Goal: Task Accomplishment & Management: Use online tool/utility

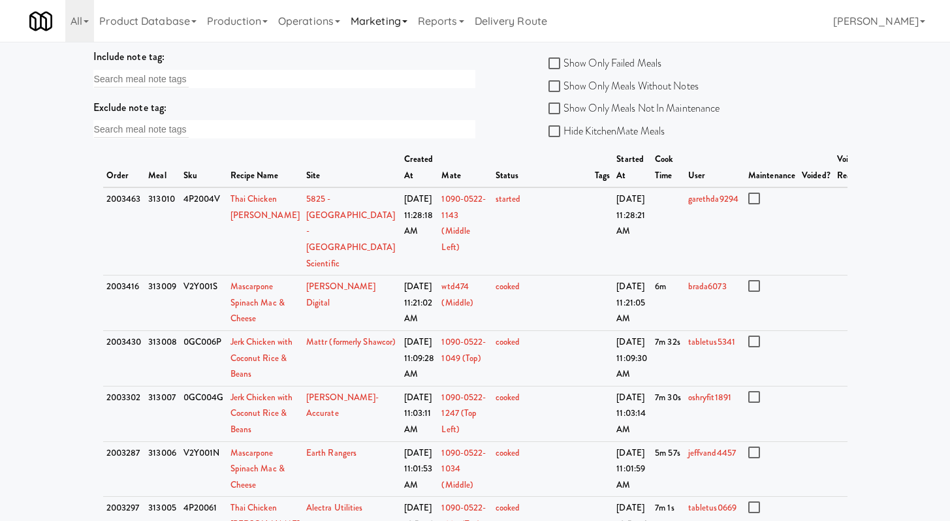
click at [353, 14] on link "Marketing" at bounding box center [378, 21] width 67 height 42
click at [326, 18] on link "Operations" at bounding box center [309, 21] width 72 height 42
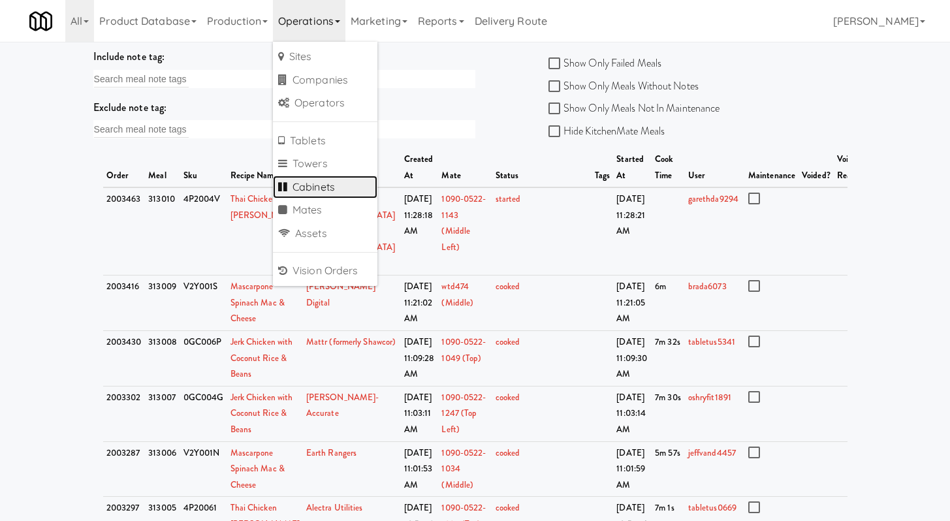
click at [311, 181] on link "Cabinets" at bounding box center [325, 187] width 104 height 23
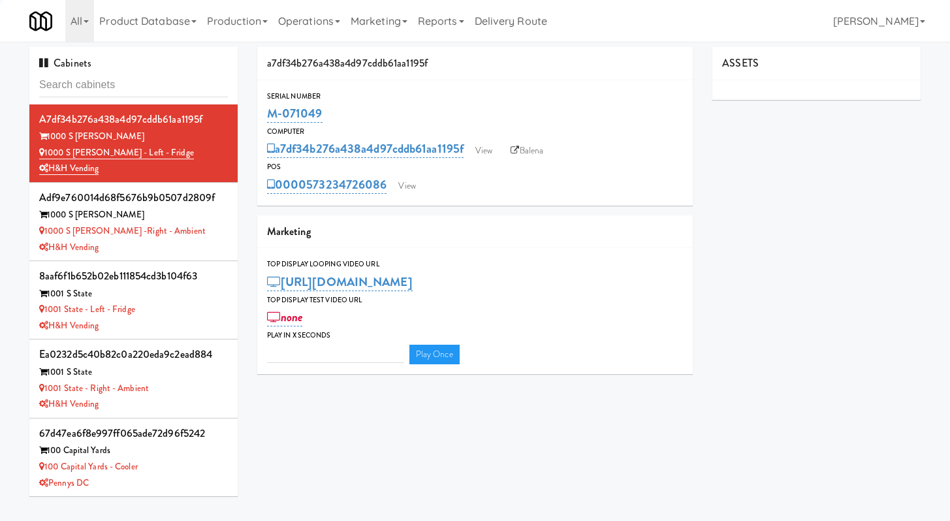
type input "3"
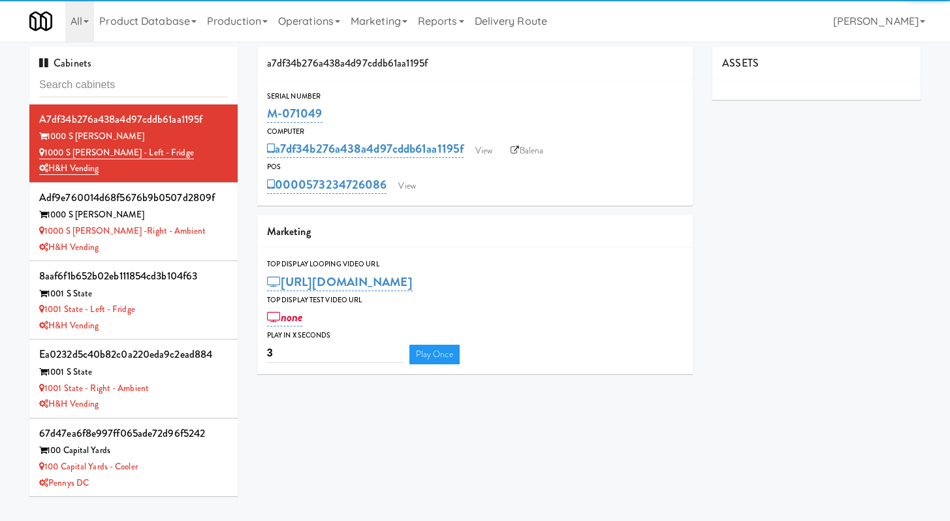
click at [171, 78] on input "text" at bounding box center [133, 85] width 189 height 24
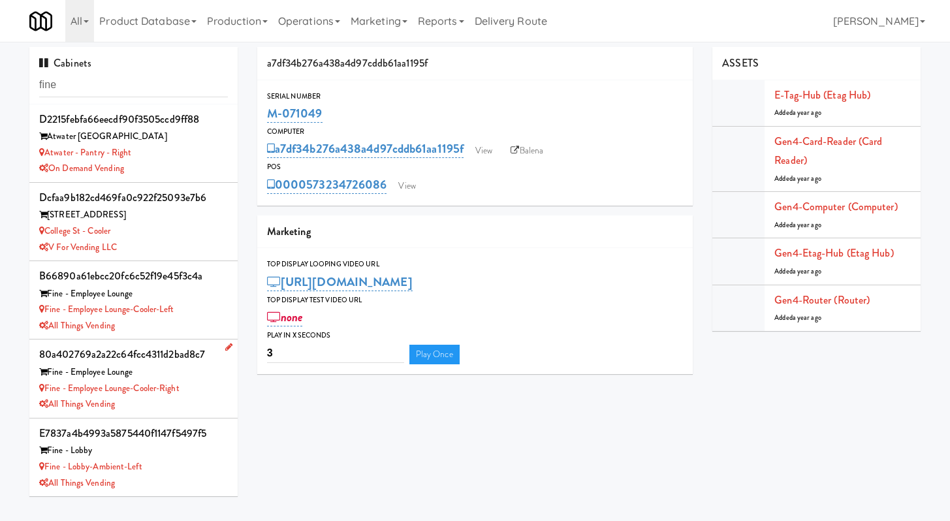
scroll to position [136, 0]
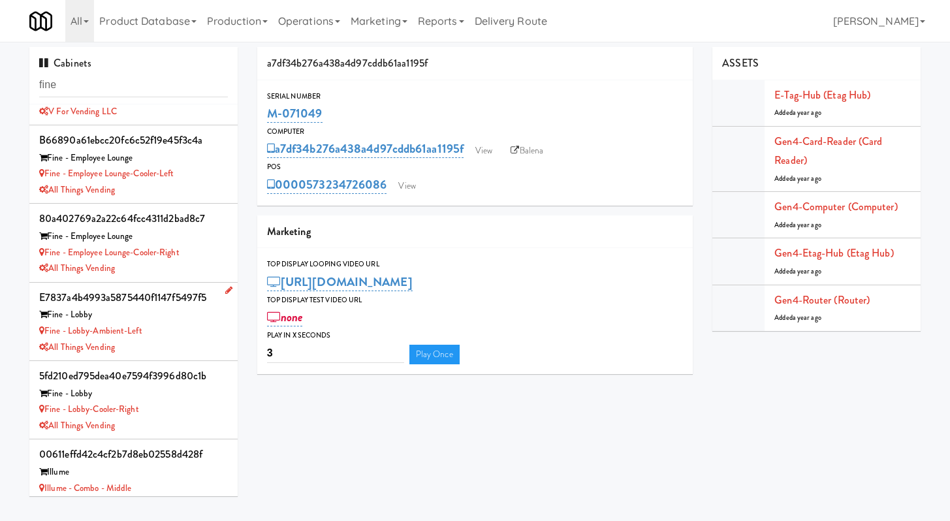
type input "fine"
click at [183, 336] on div "Fine - Lobby-Ambient-Left" at bounding box center [133, 331] width 189 height 16
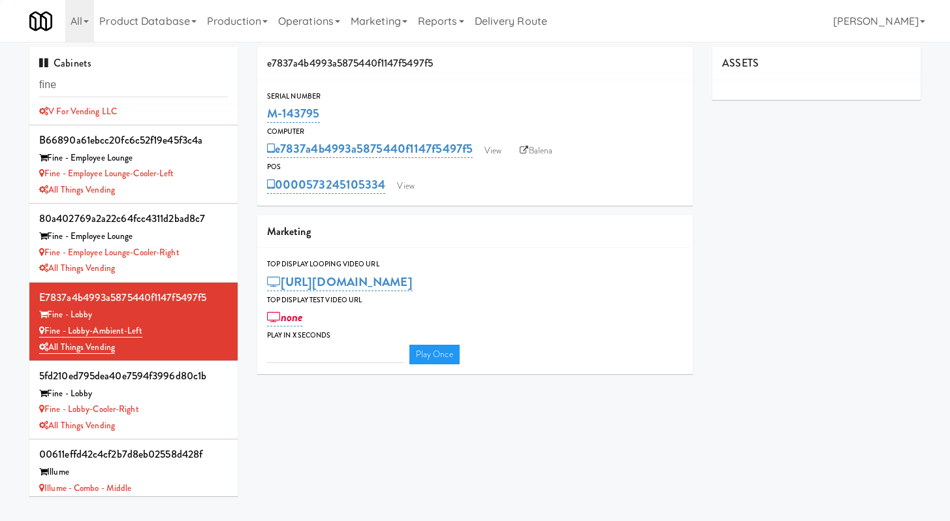
type input "3"
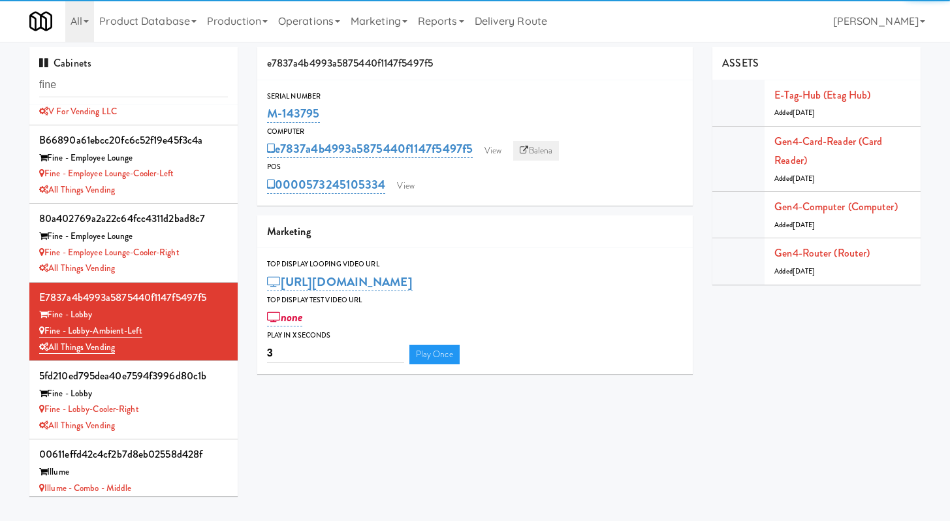
click at [529, 145] on link "Balena" at bounding box center [536, 151] width 46 height 20
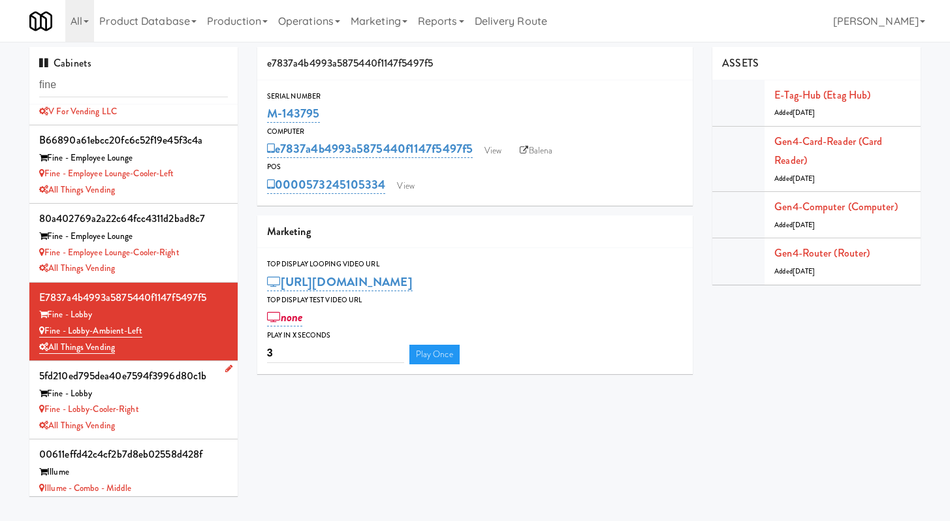
click at [189, 430] on div "All Things Vending" at bounding box center [133, 426] width 189 height 16
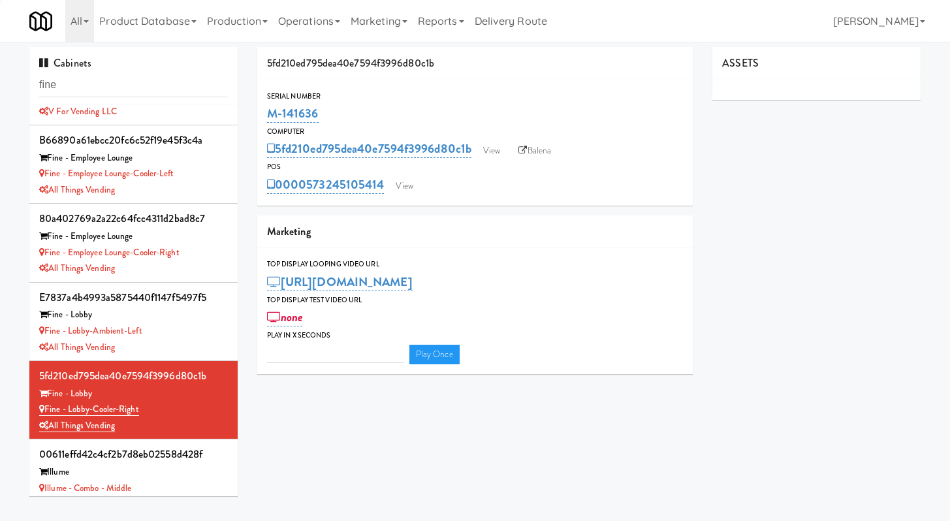
type input "3"
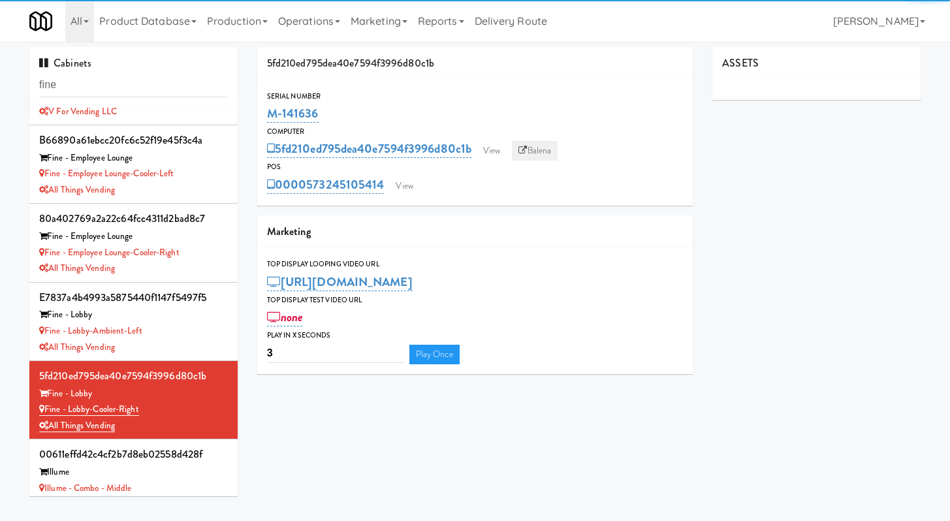
click at [550, 147] on link "Balena" at bounding box center [535, 151] width 46 height 20
